Goal: Register for event/course

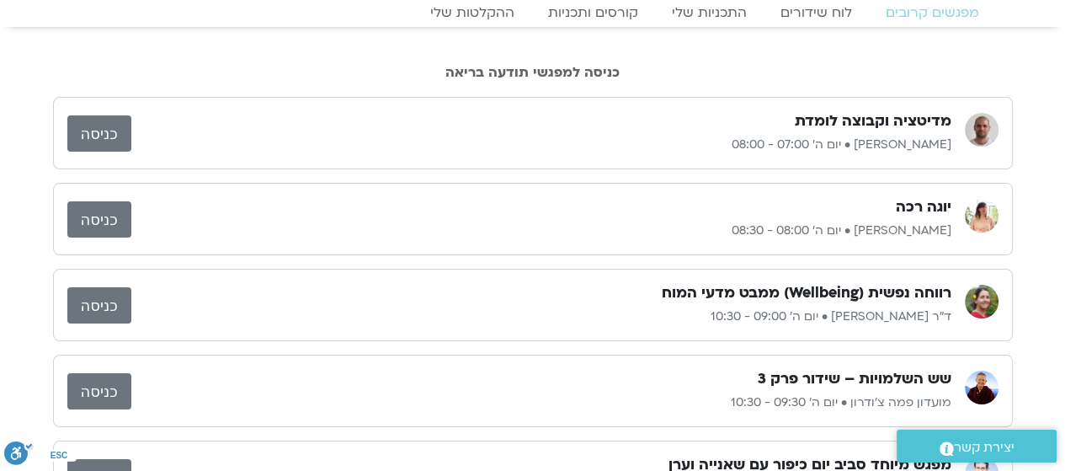
scroll to position [84, 0]
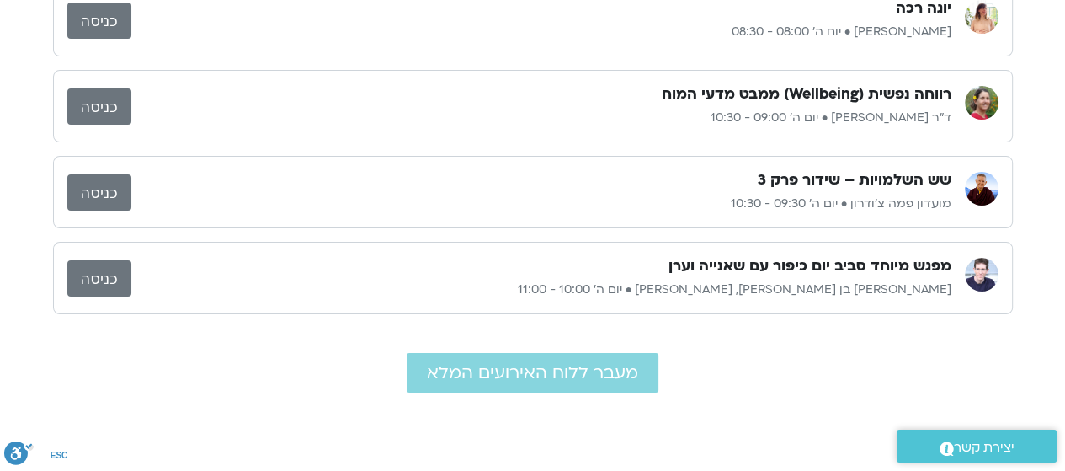
scroll to position [337, 0]
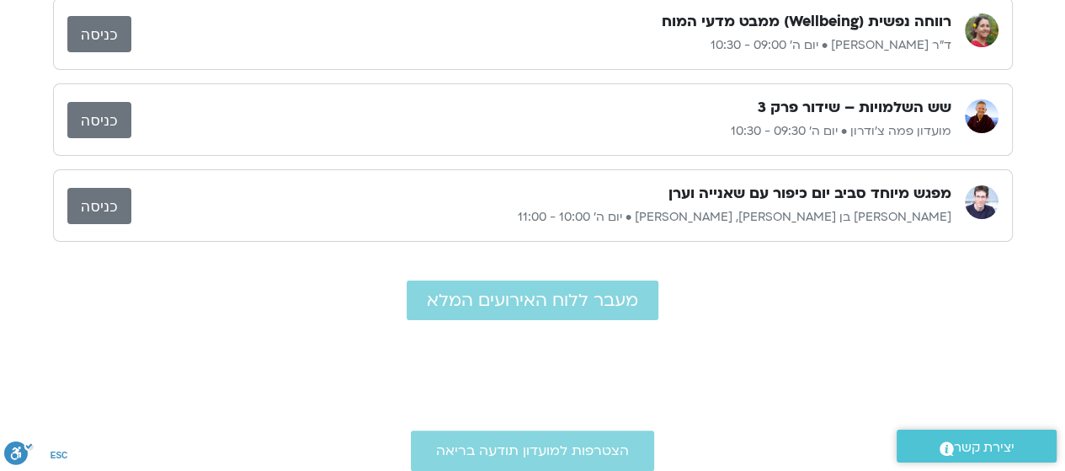
click at [505, 175] on div "מפגש מיוחד סביב יום כיפור עם [PERSON_NAME] [PERSON_NAME] בן [PERSON_NAME], [PER…" at bounding box center [533, 205] width 960 height 72
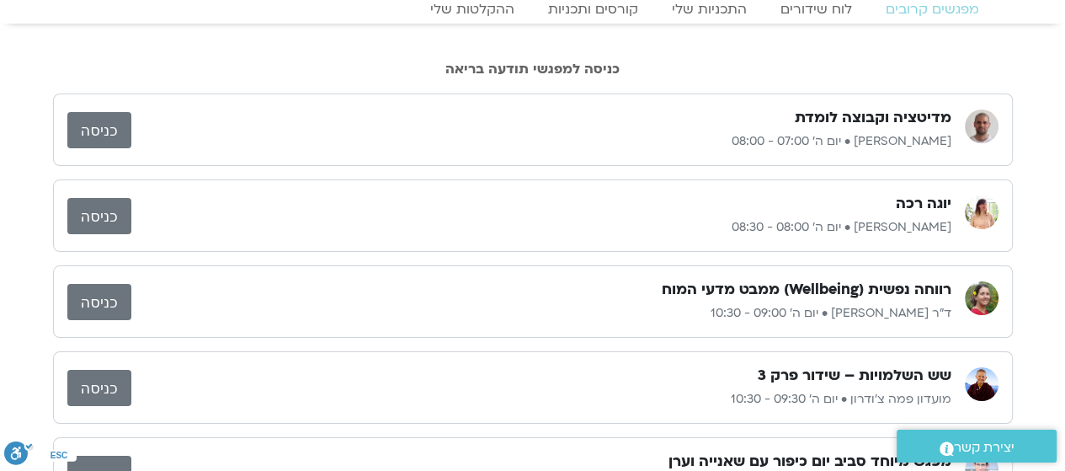
scroll to position [0, 0]
